Goal: Information Seeking & Learning: Learn about a topic

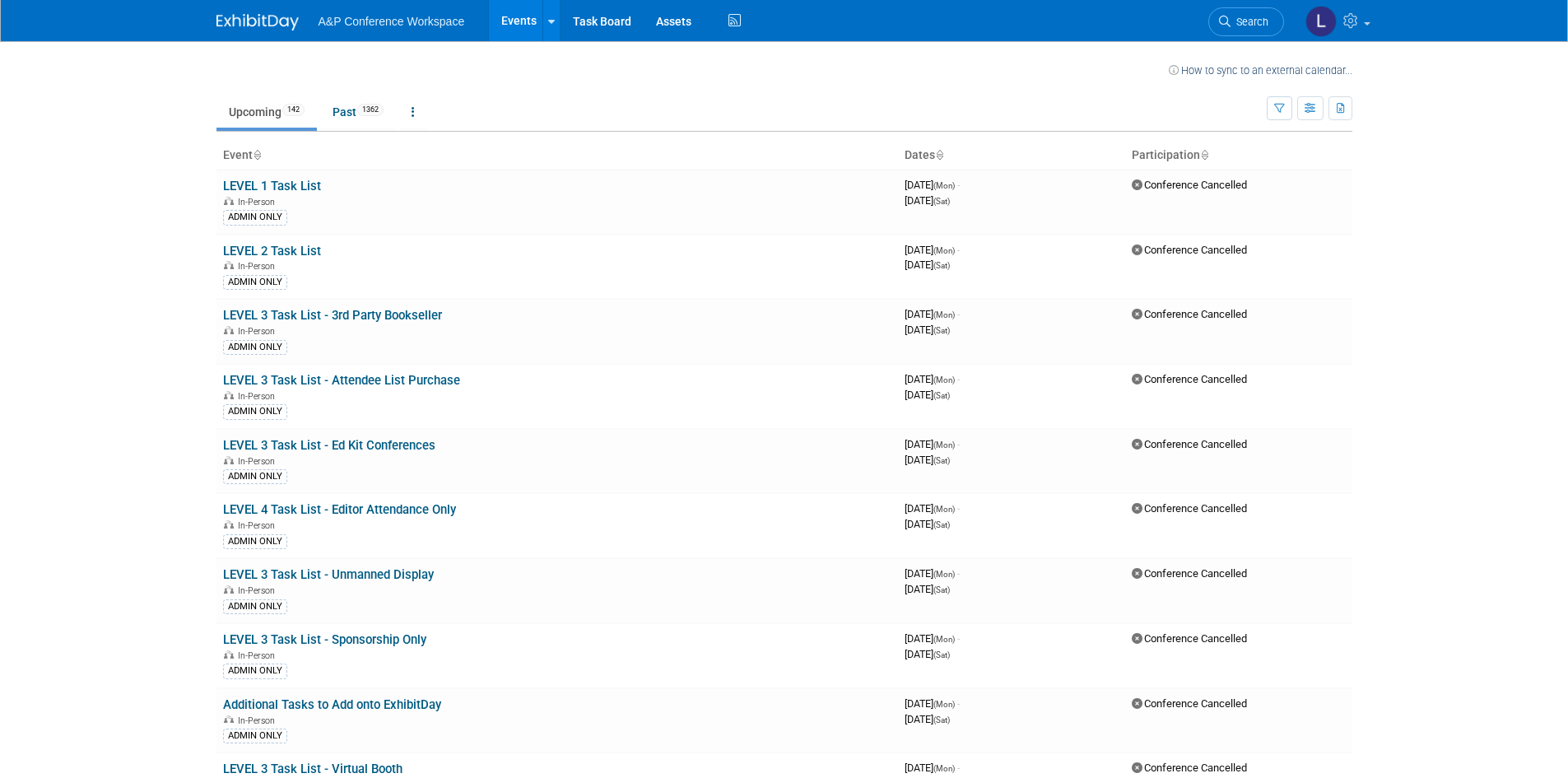
scroll to position [1075, 0]
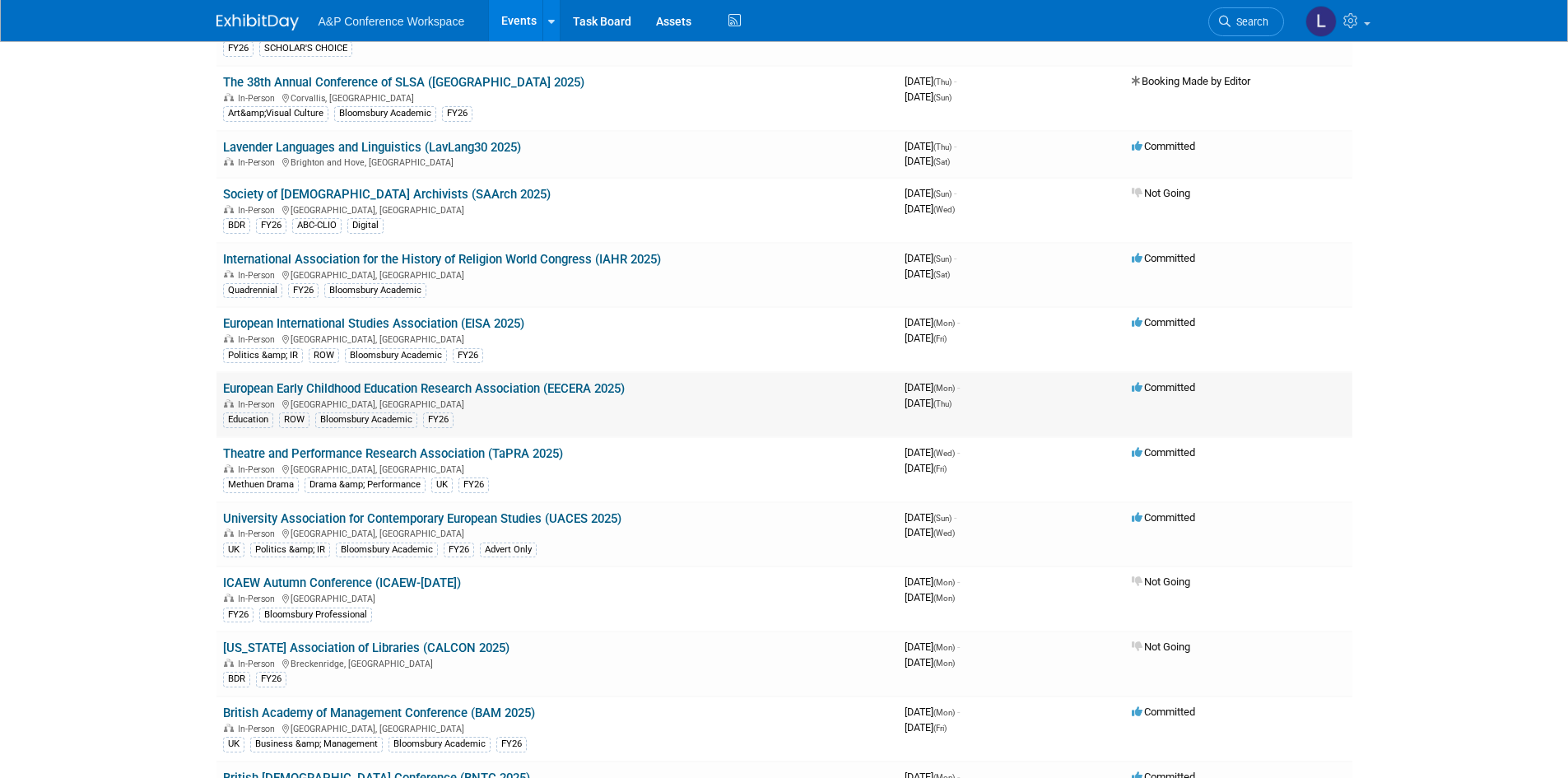
click at [418, 381] on link "European Early Childhood Education Research Association (EECERA 2025)" at bounding box center [424, 389] width 402 height 15
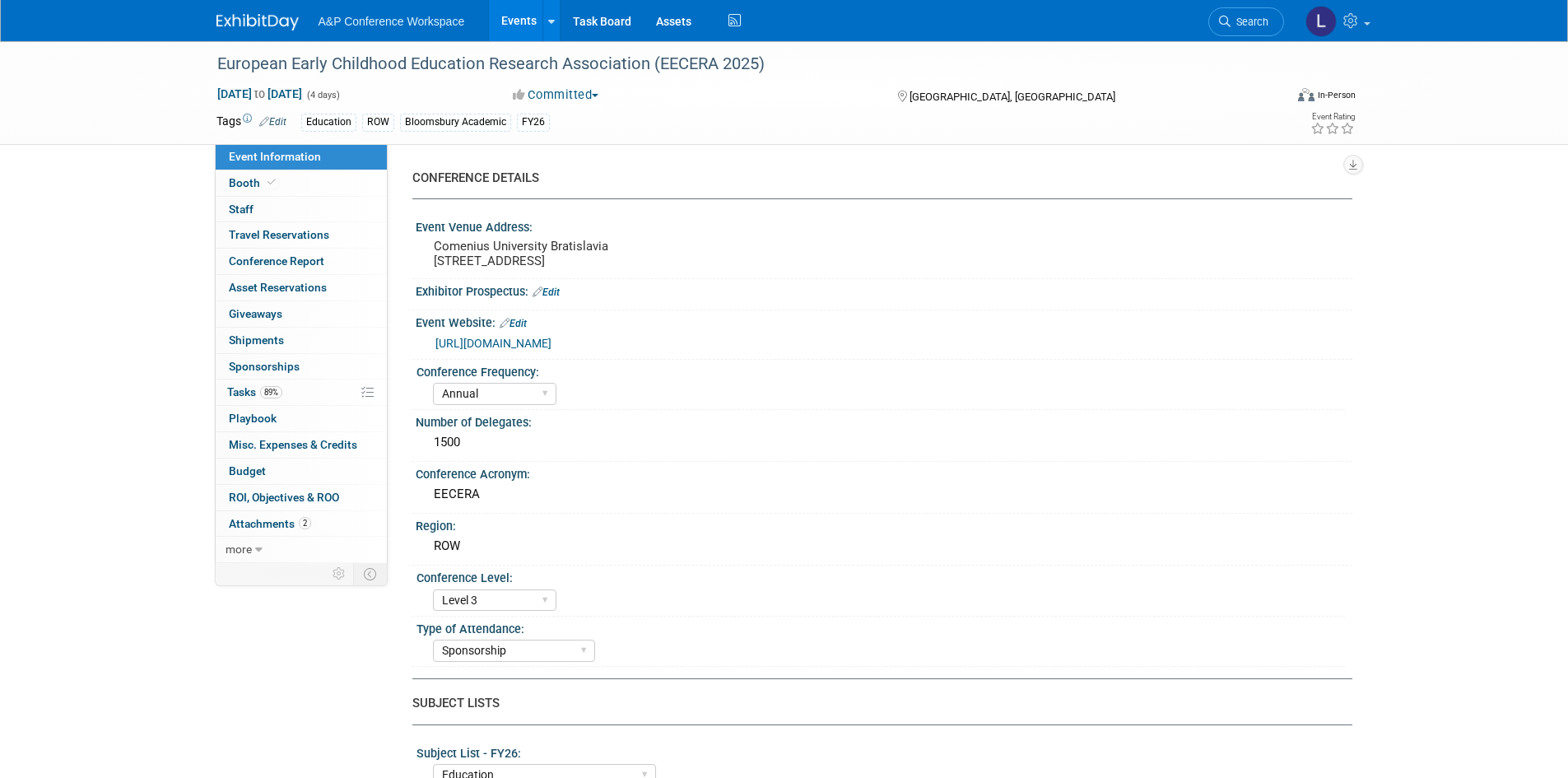
select select "Annual"
select select "Level 3"
select select "Sponsorship"
select select "Education"
select select "Bloomsbury Academic"
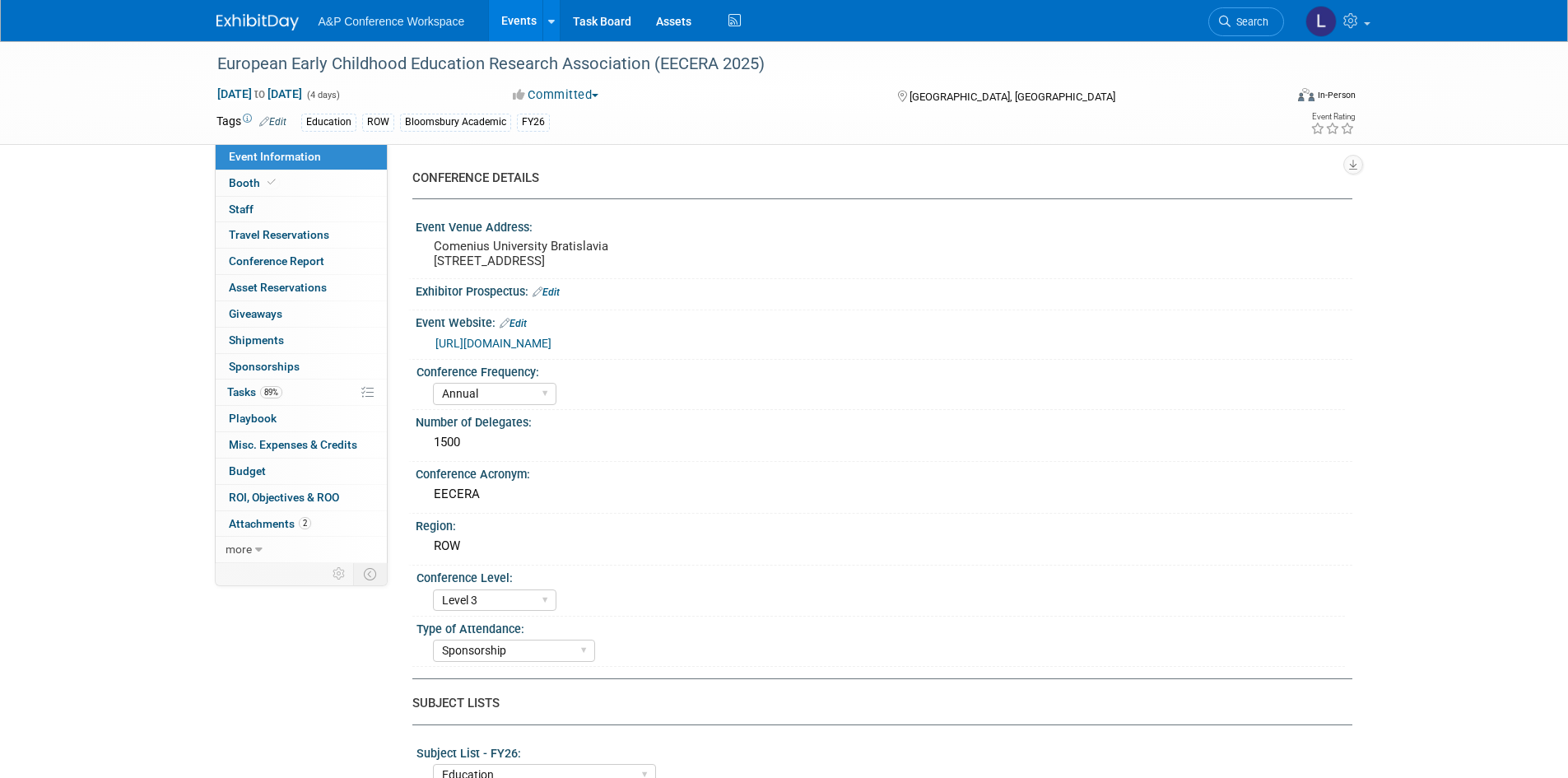
select select "Hannah Siegel"
select select "Lianna Iwanikiw"
select select "Seth Taylor"
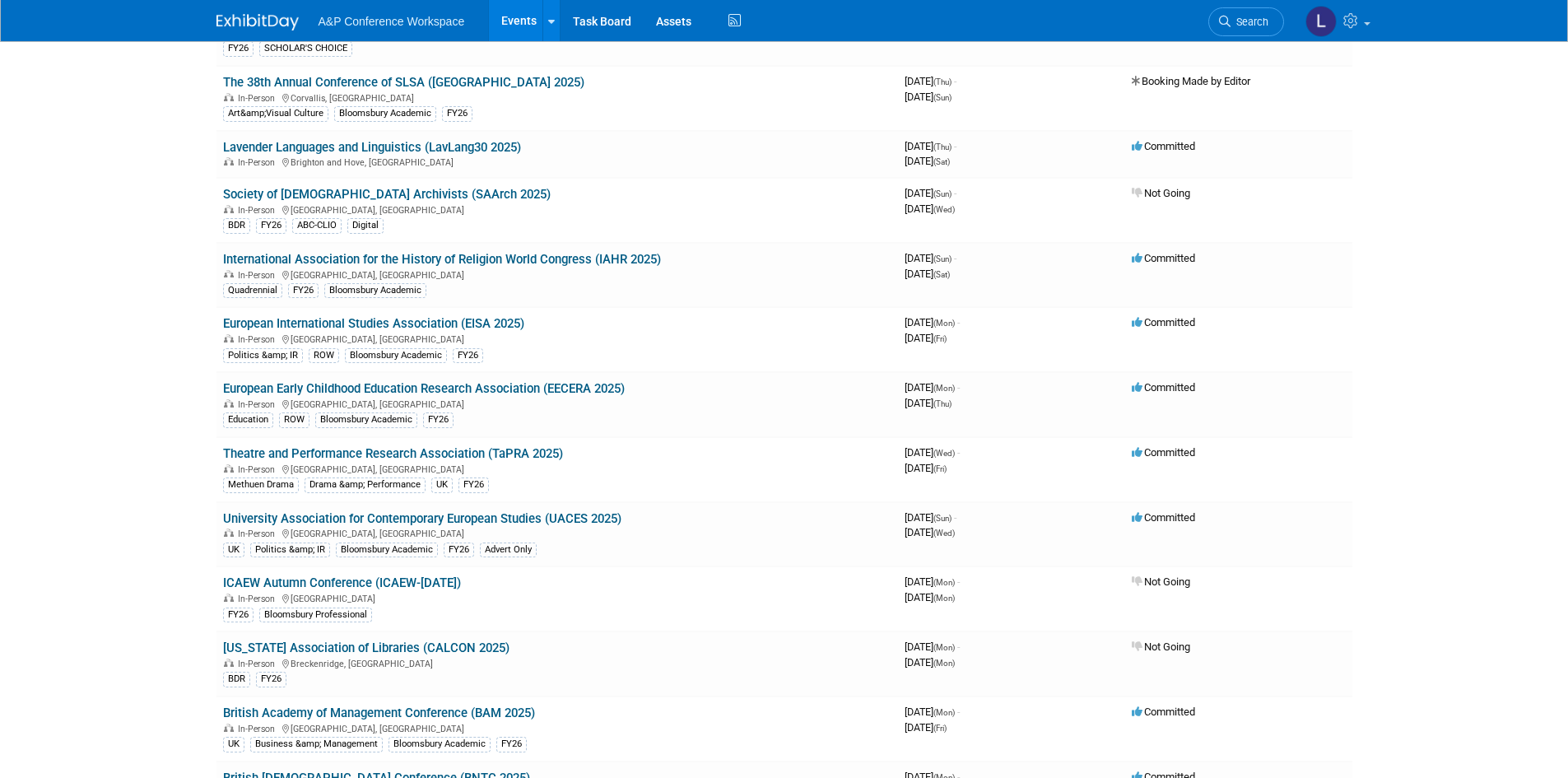
scroll to position [2206, 0]
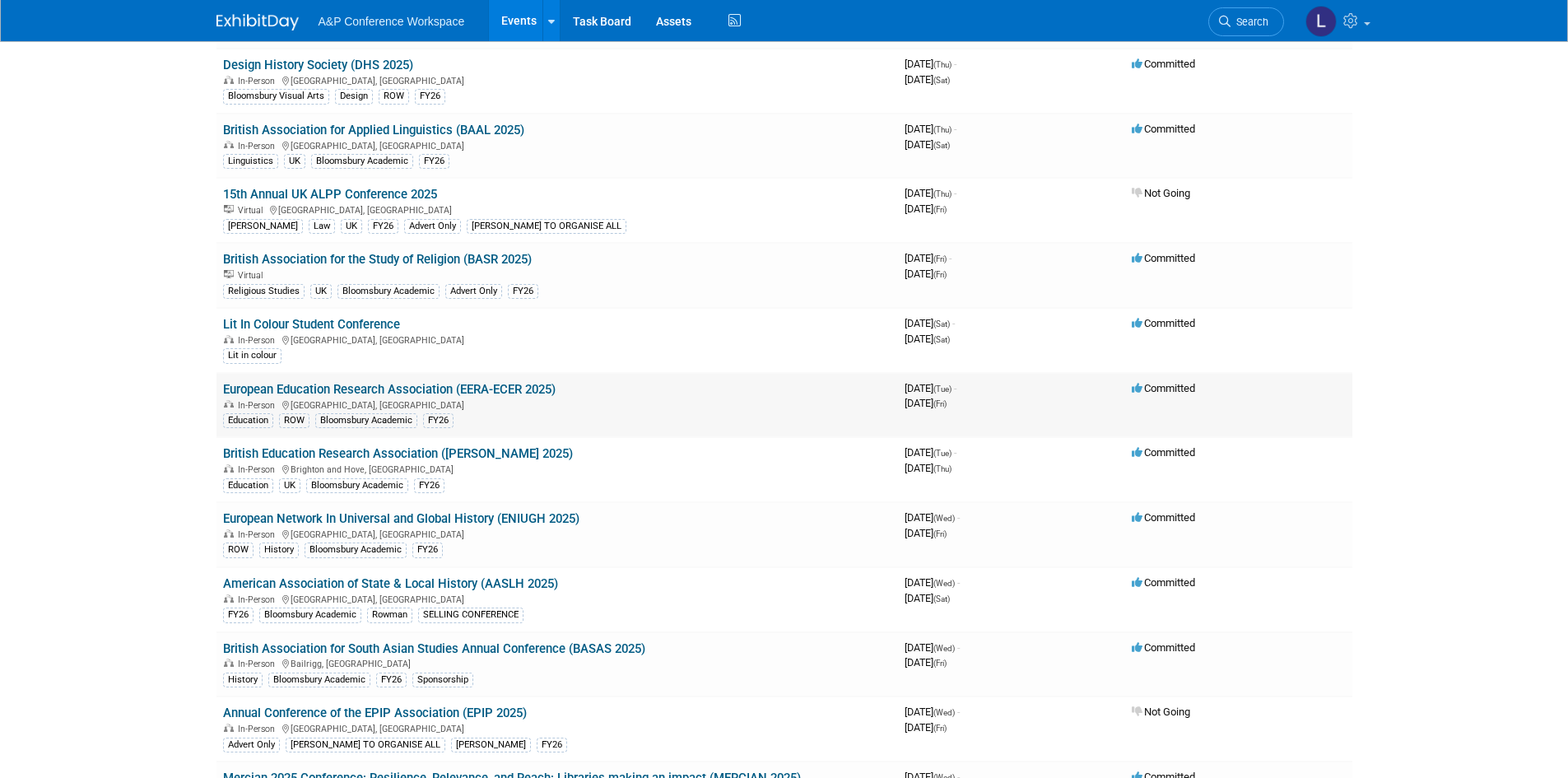
click at [418, 385] on link "European Education Research Association (EERA-ECER 2025)" at bounding box center [389, 390] width 333 height 15
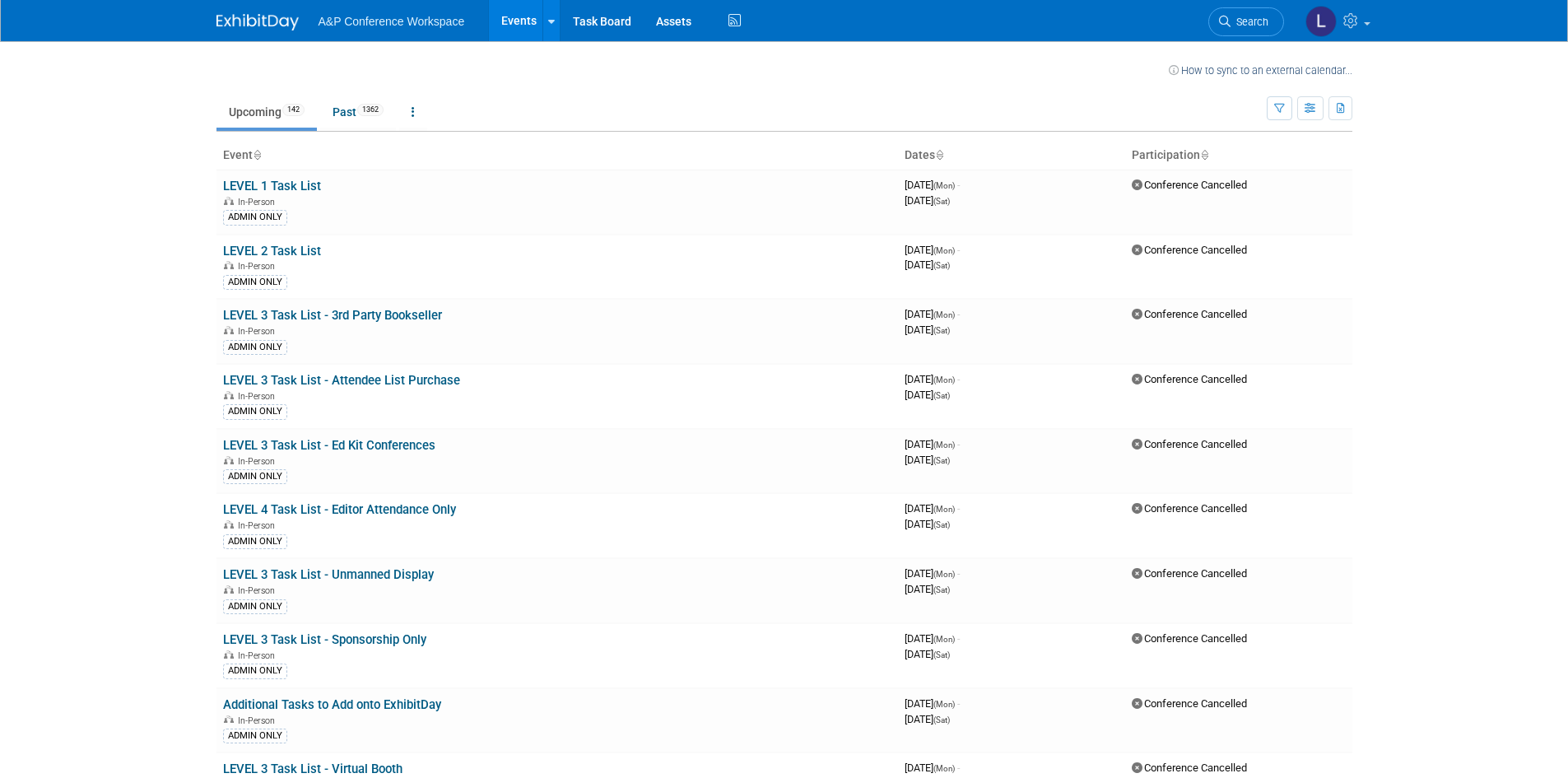
scroll to position [2272, 0]
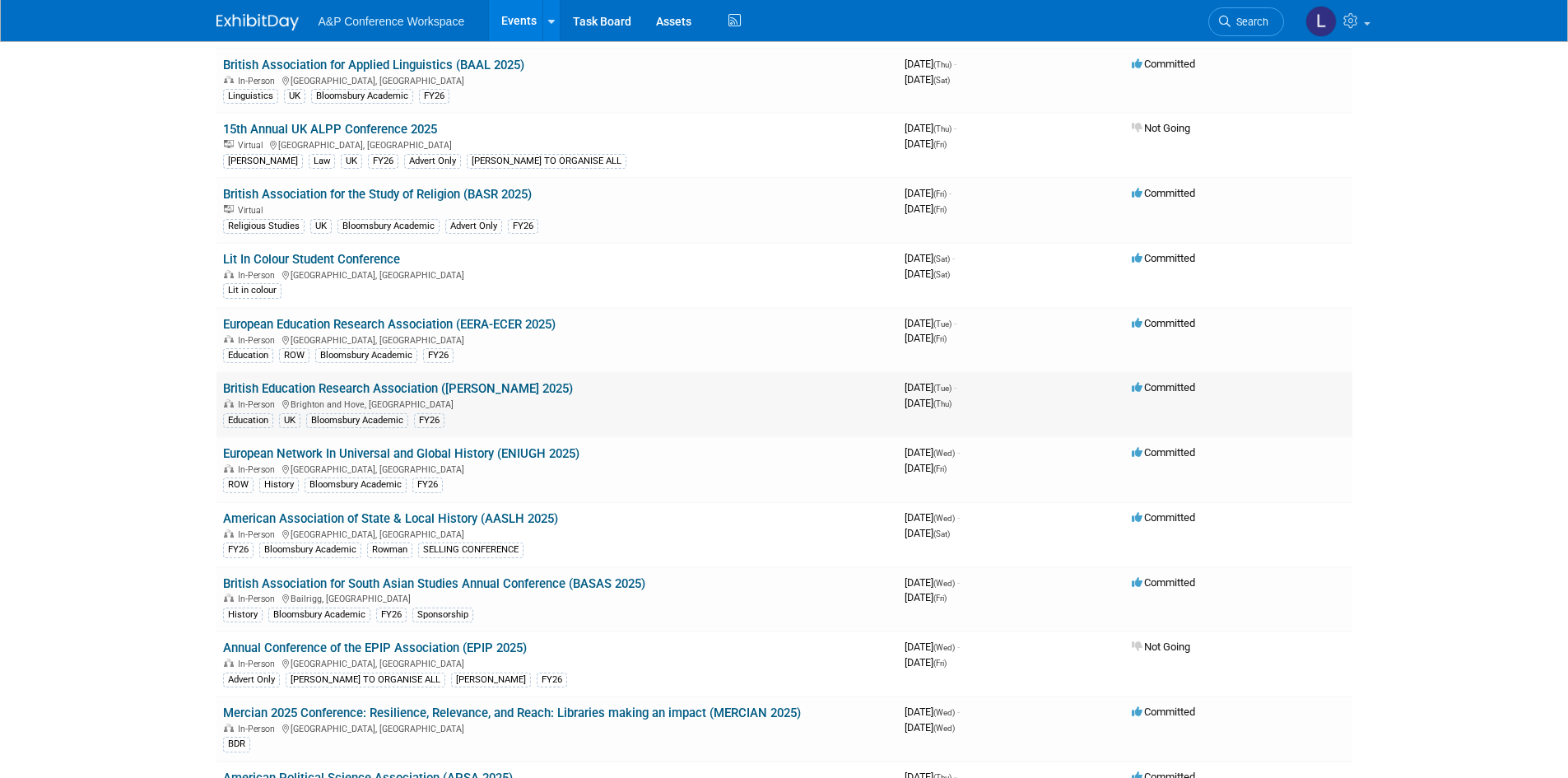
click at [437, 392] on link "British Education Research Association ([PERSON_NAME] 2025)" at bounding box center [397, 389] width 350 height 15
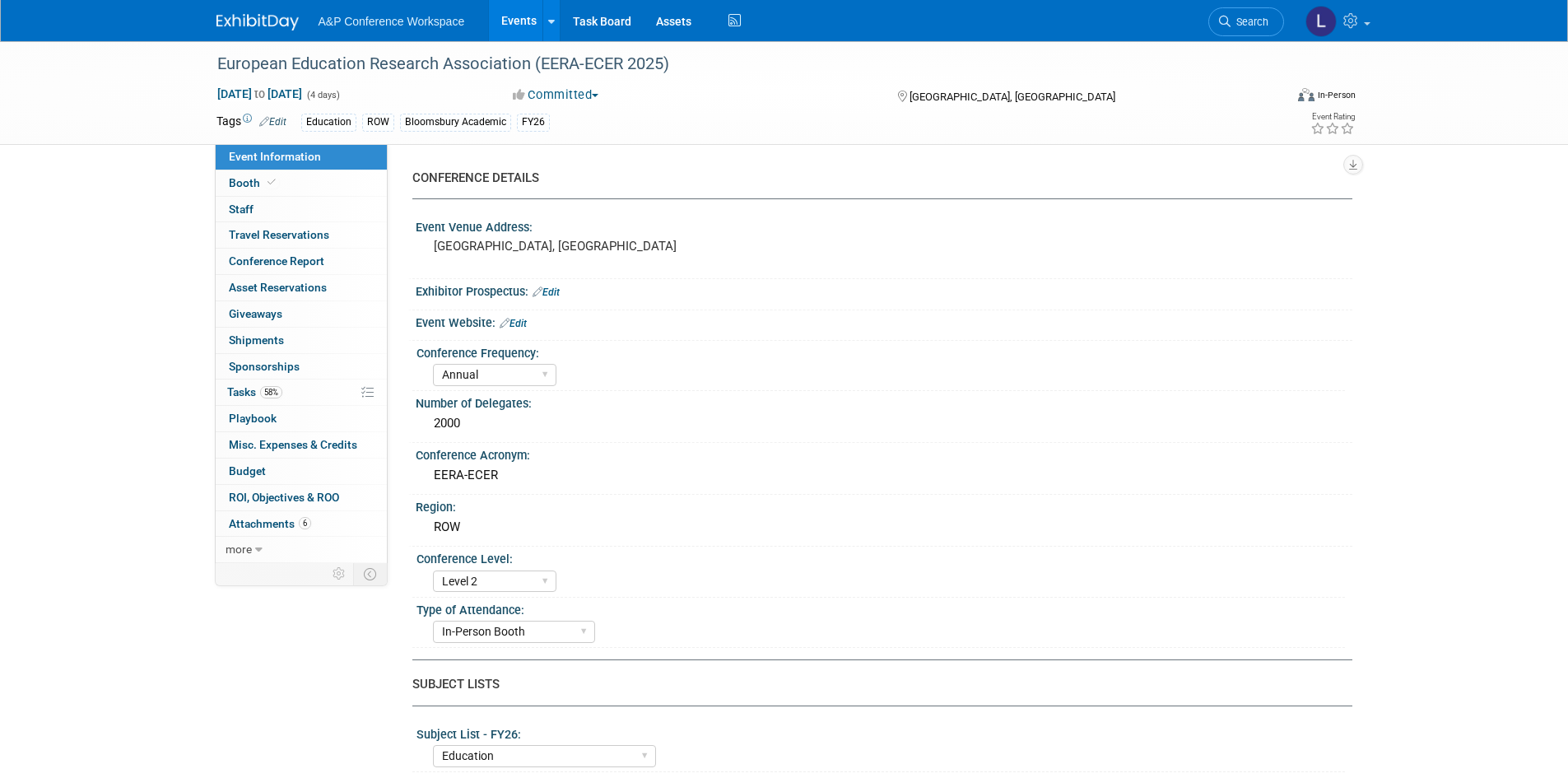
select select "Annual"
select select "Level 2"
select select "In-Person Booth"
select select "Education"
select select "Bloomsbury Academic"
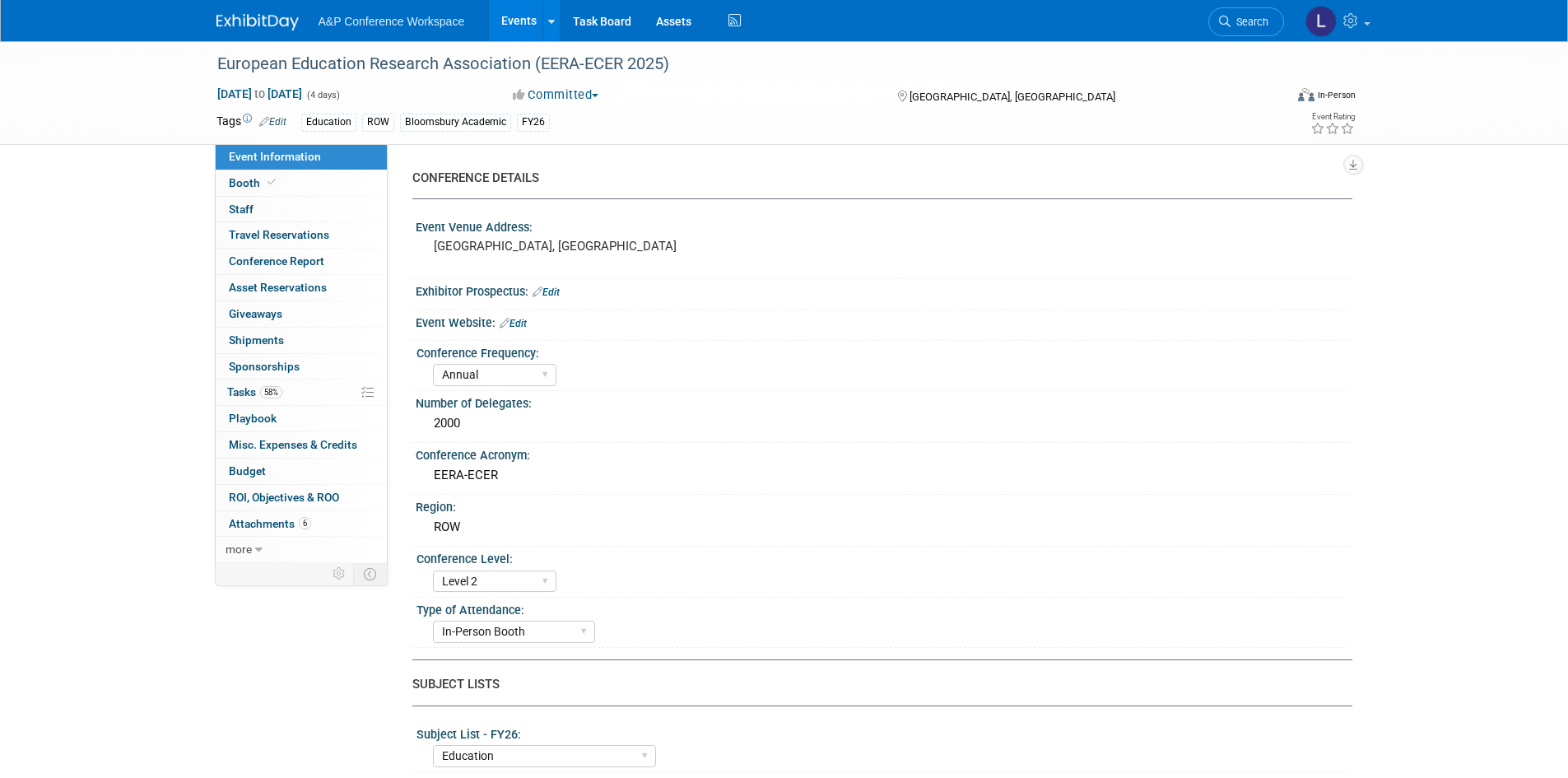
select select "Matt Hambridge"
select select "Lianna Iwanikiw"
select select "Vanessa Taylor-Sharpe"
select select "Networking/Commissioning"
click at [282, 201] on link "0 Staff 0" at bounding box center [302, 209] width 171 height 25
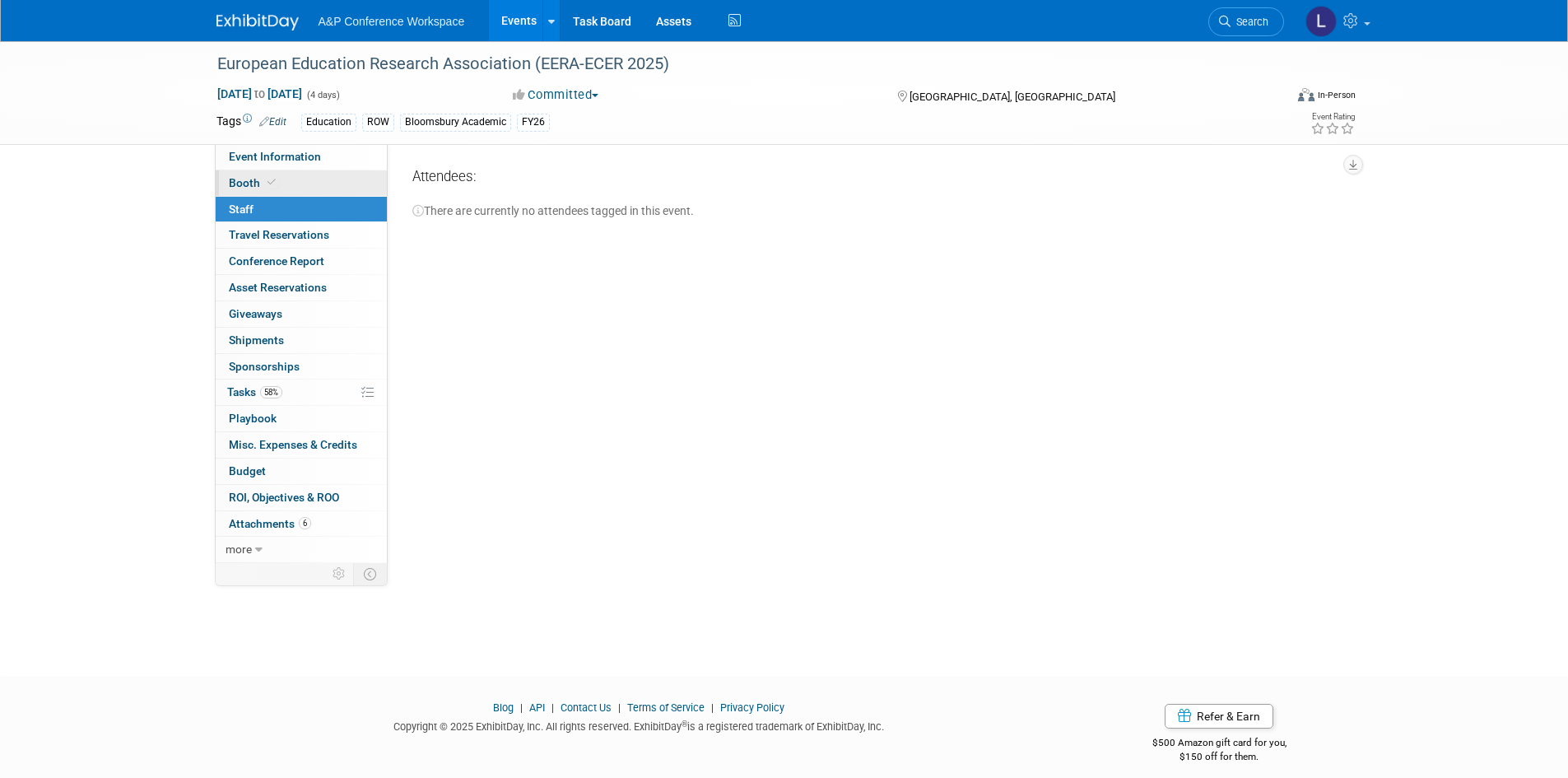
click at [297, 181] on link "Booth" at bounding box center [302, 183] width 171 height 25
select select "COBA"
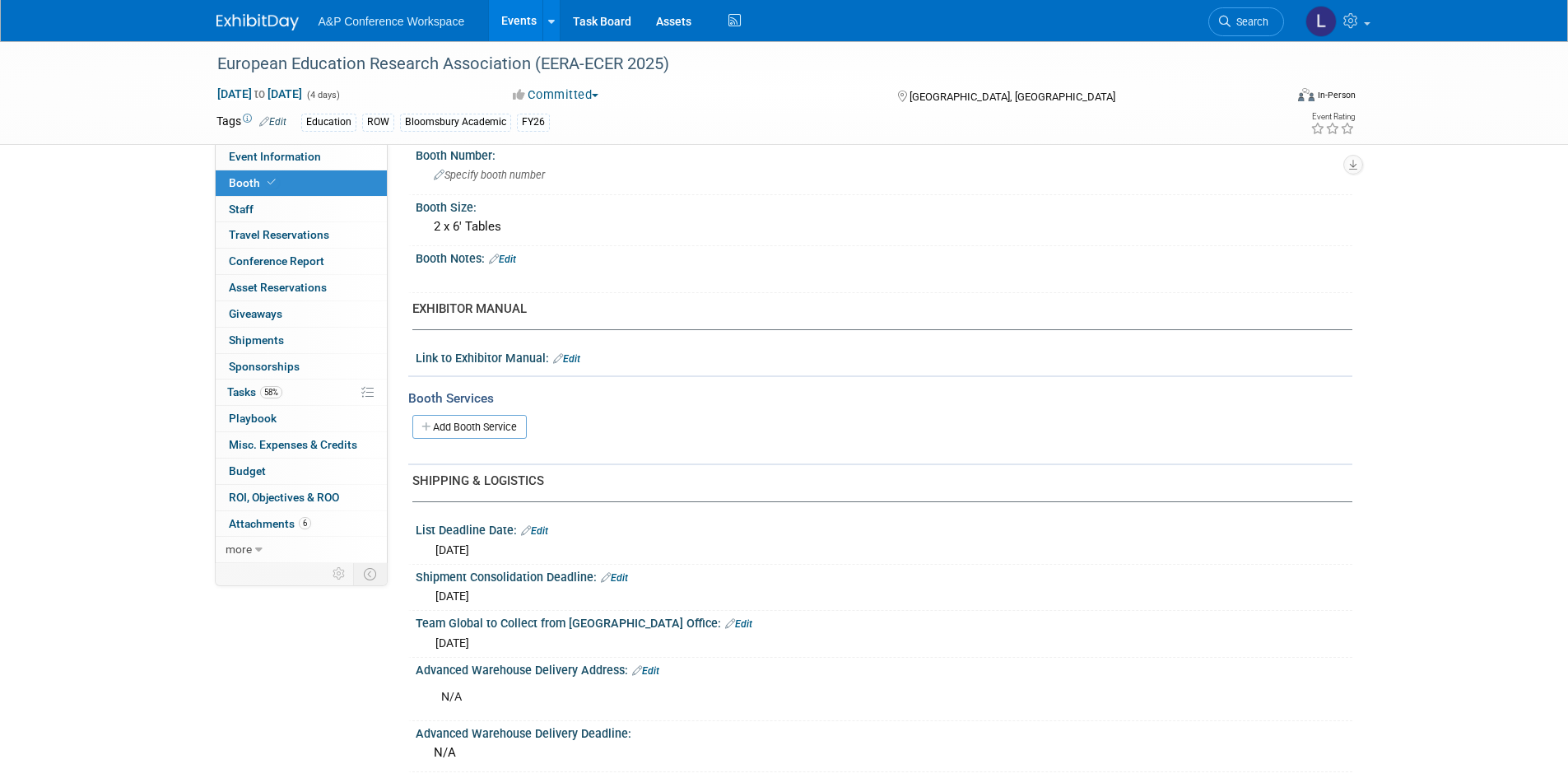
scroll to position [385, 0]
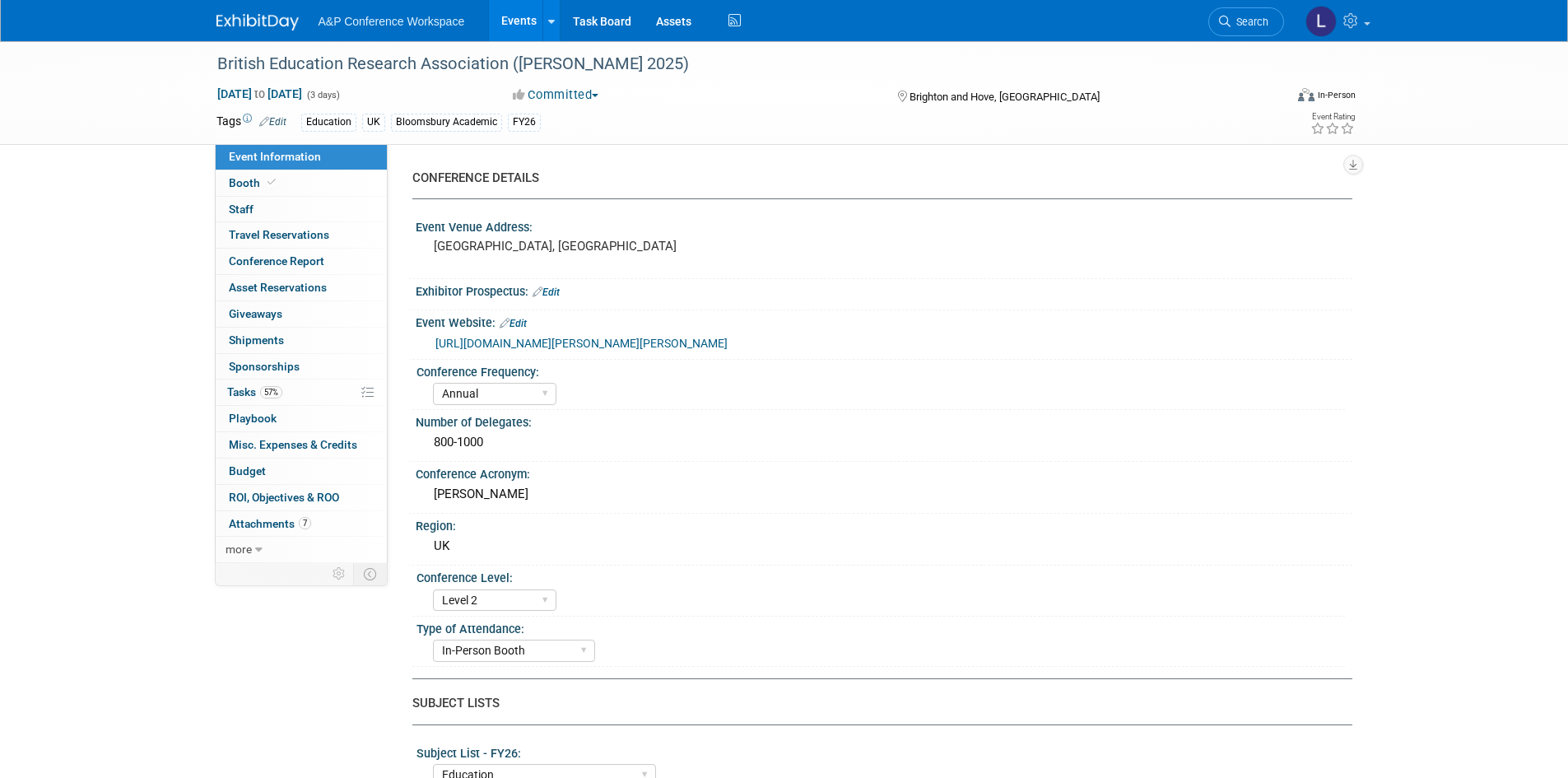
select select "Annual"
select select "Level 2"
select select "In-Person Booth"
select select "Education"
select select "Bloomsbury Academic"
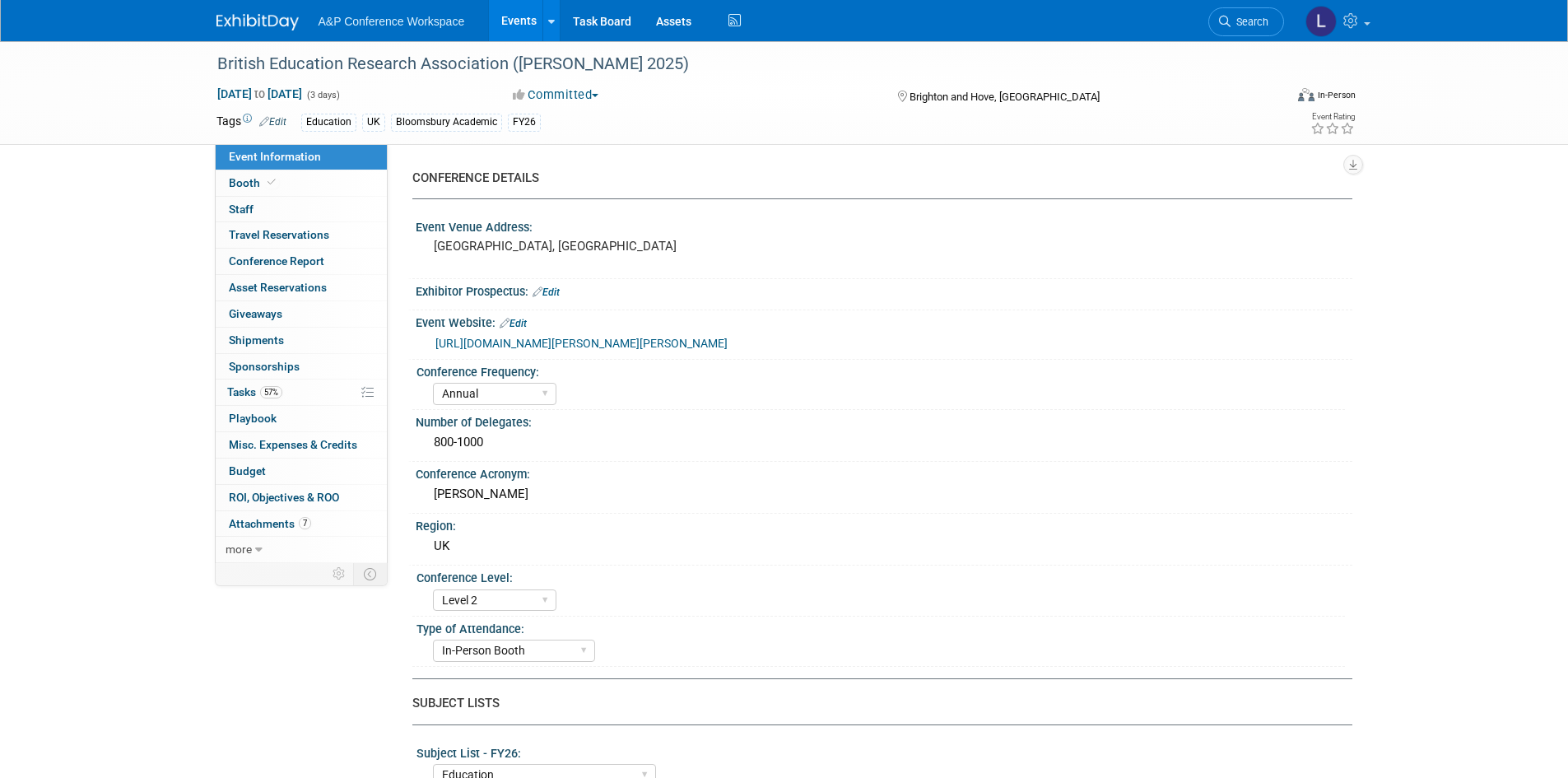
select select "[PERSON_NAME]"
select select "Networking/Commissioning"
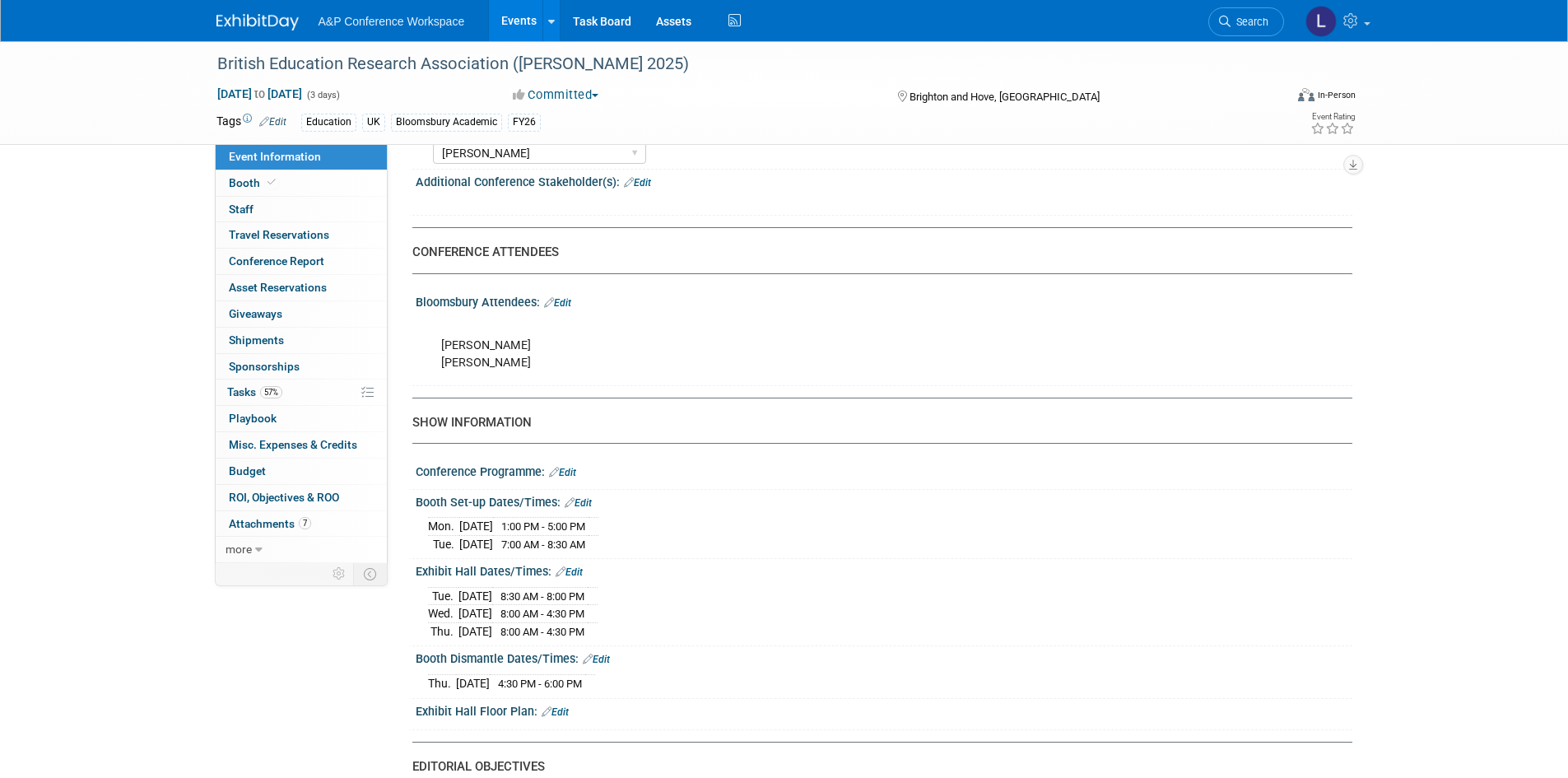
scroll to position [906, 0]
